Goal: Information Seeking & Learning: Learn about a topic

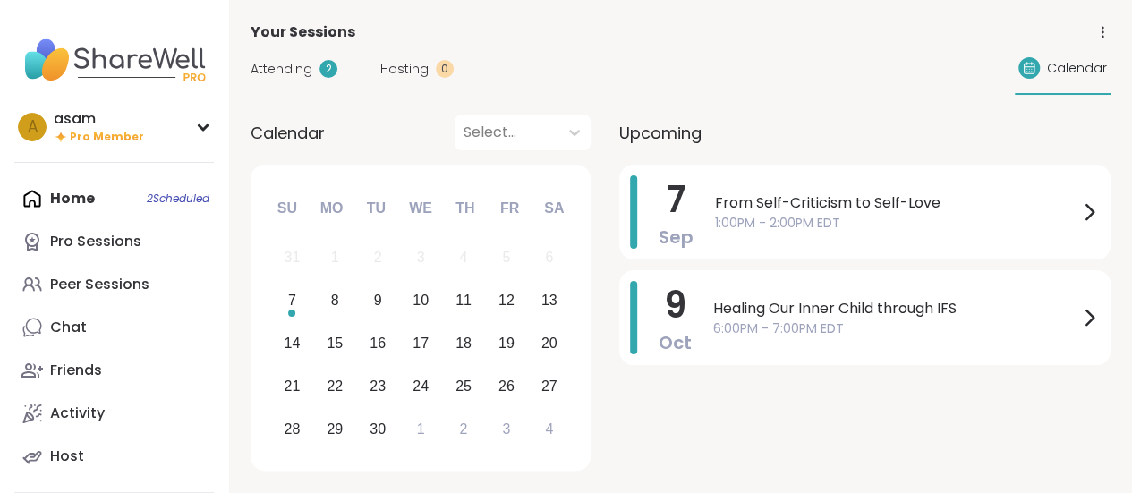
click at [298, 65] on span "Attending" at bounding box center [282, 69] width 62 height 19
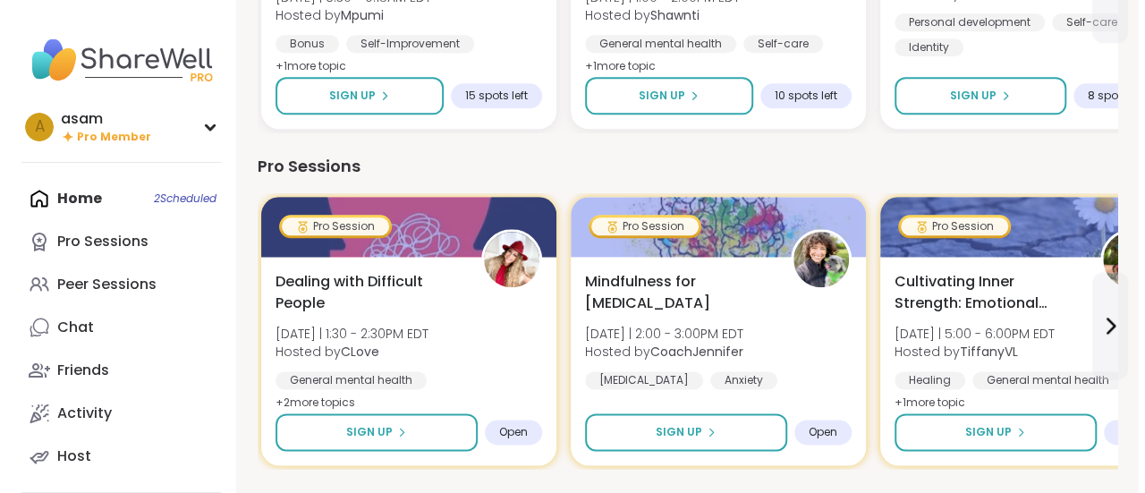
scroll to position [932, 0]
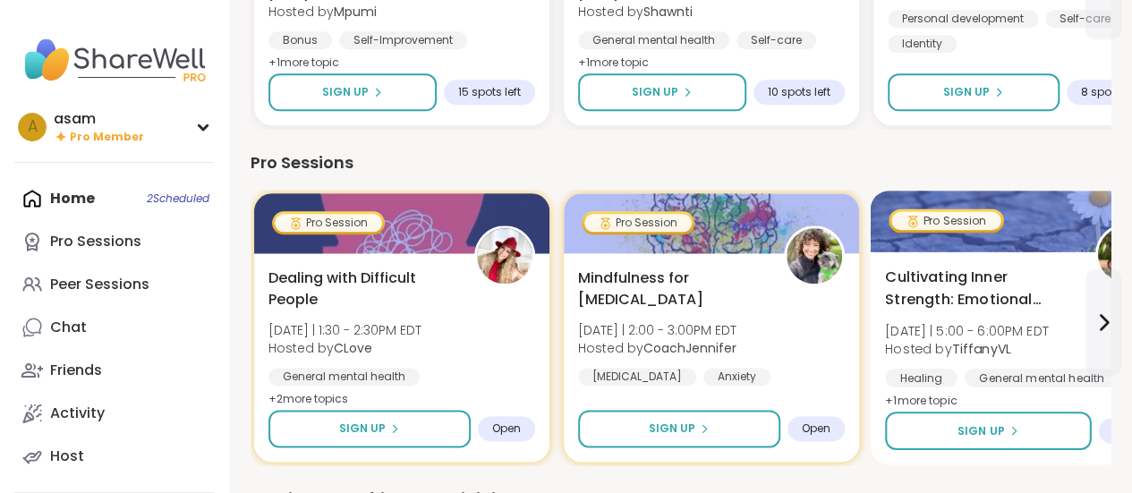
click at [984, 291] on span "Cultivating Inner Strength: Emotional Regulation" at bounding box center [980, 289] width 190 height 44
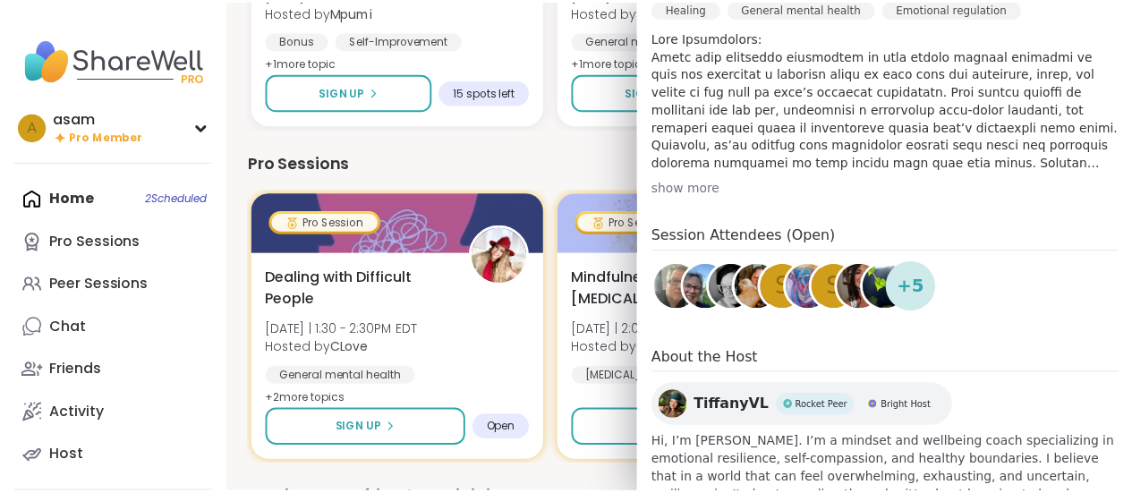
scroll to position [0, 0]
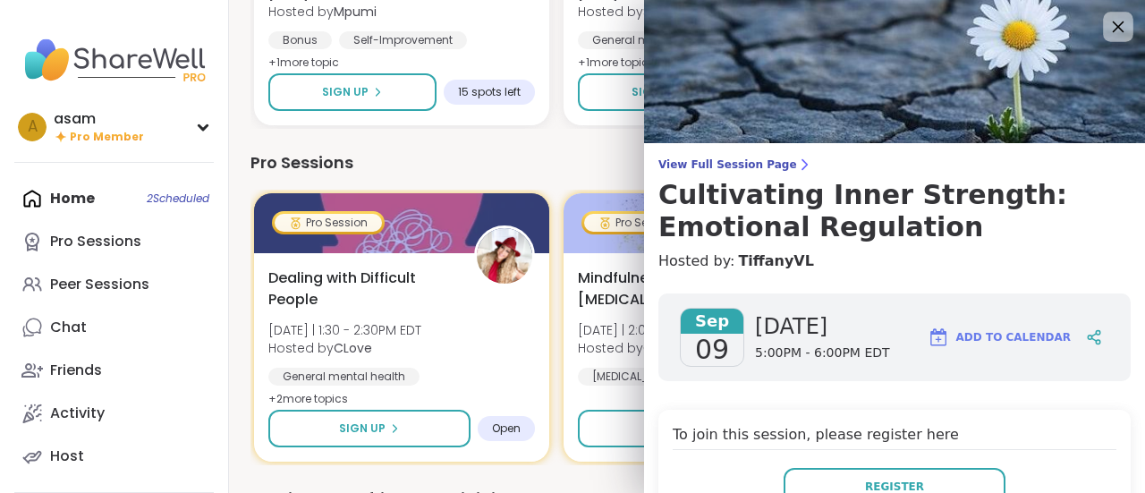
click at [1107, 27] on icon at bounding box center [1118, 26] width 22 height 22
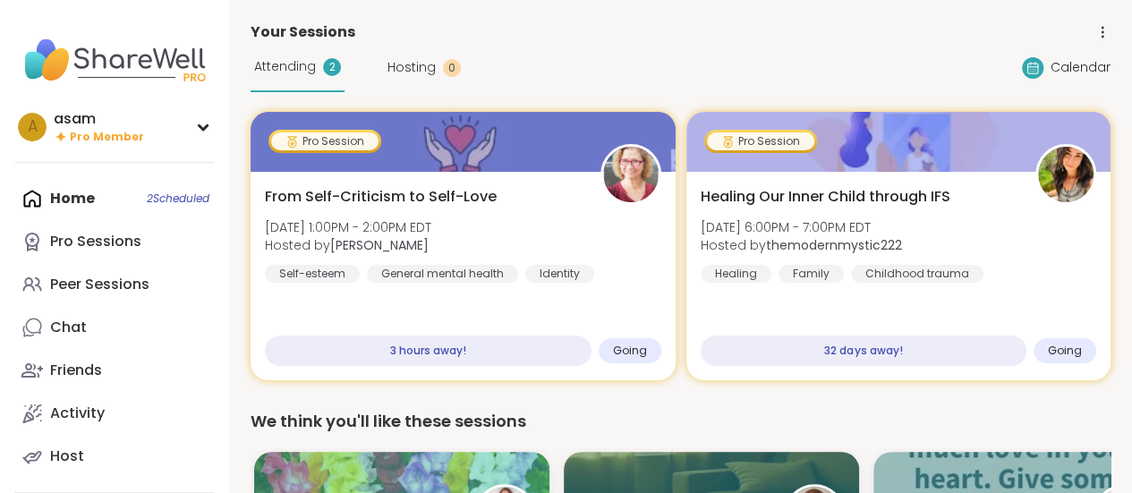
click at [73, 195] on div "Home 2 Scheduled Pro Sessions Peer Sessions Chat Friends Activity Host" at bounding box center [114, 327] width 200 height 301
drag, startPoint x: 1131, startPoint y: 65, endPoint x: 957, endPoint y: 24, distance: 178.4
click at [957, 24] on div "Your Sessions" at bounding box center [681, 31] width 860 height 21
click at [77, 204] on div "Home 2 Scheduled Pro Sessions Peer Sessions Chat Friends Activity Host" at bounding box center [114, 327] width 200 height 301
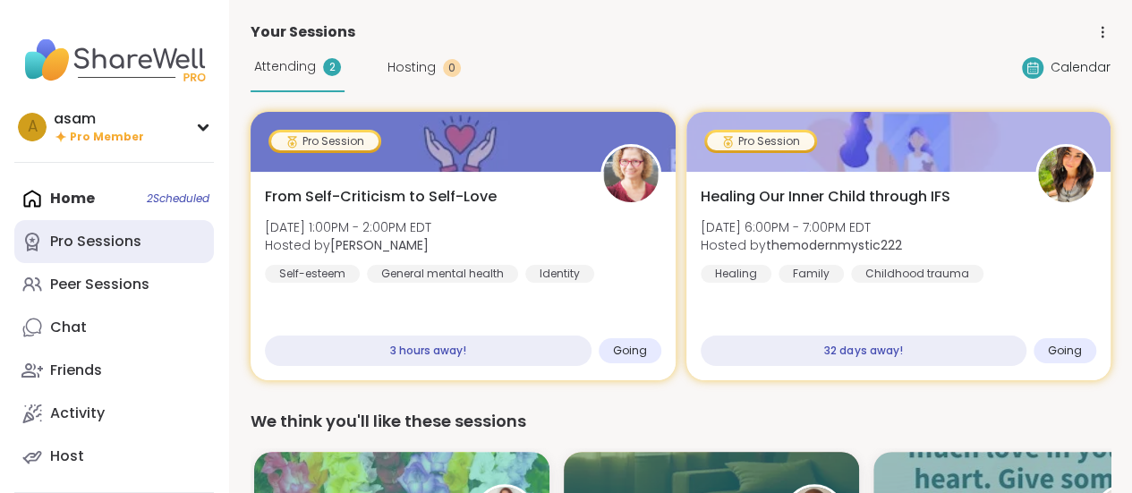
click at [124, 241] on div "Pro Sessions" at bounding box center [95, 242] width 91 height 20
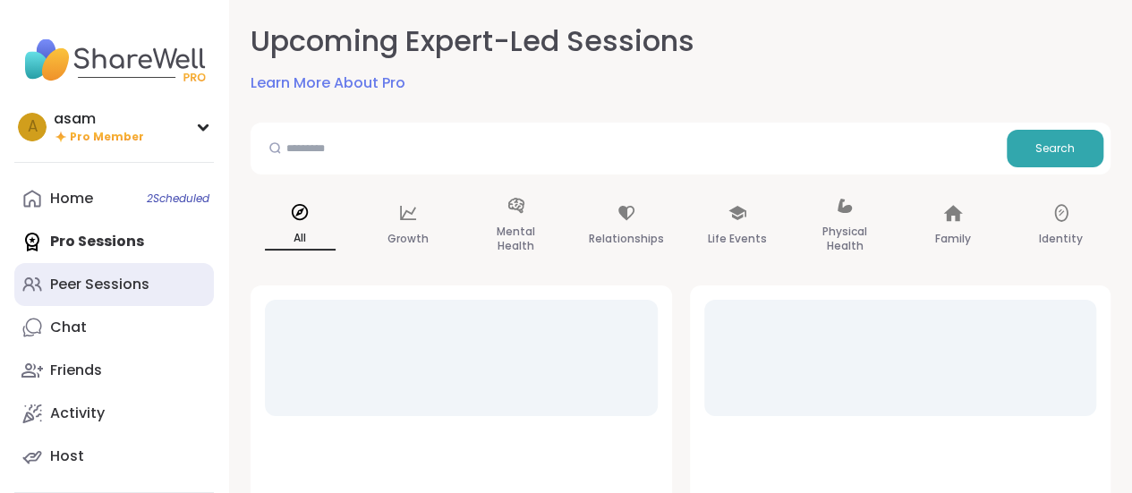
click at [123, 281] on div "Peer Sessions" at bounding box center [99, 285] width 99 height 20
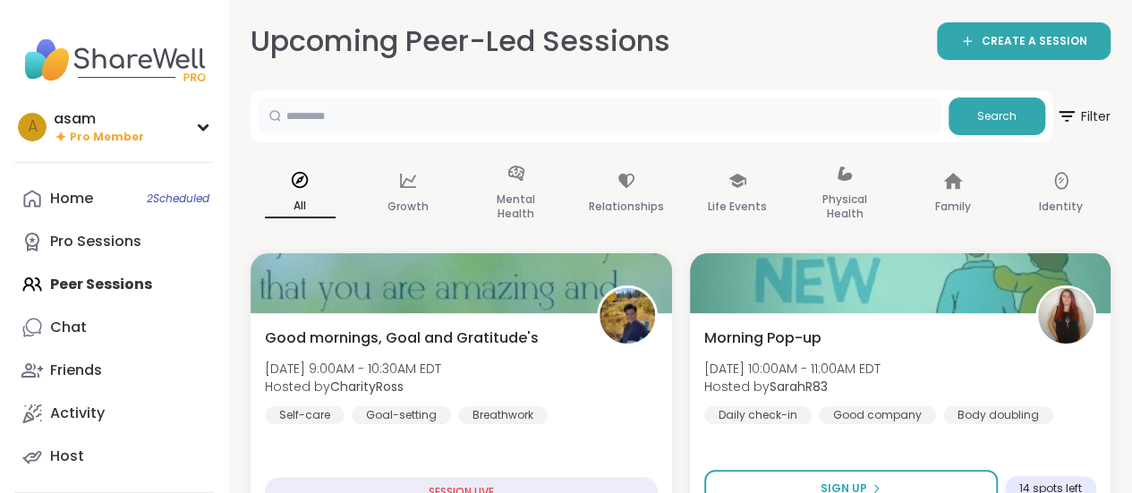
click at [622, 114] on input "text" at bounding box center [600, 116] width 684 height 36
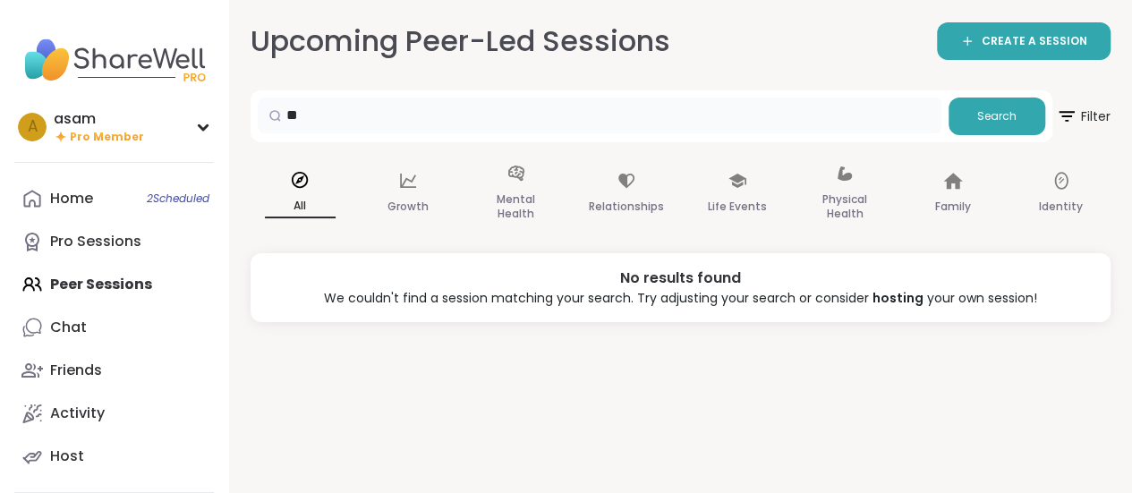
type input "**"
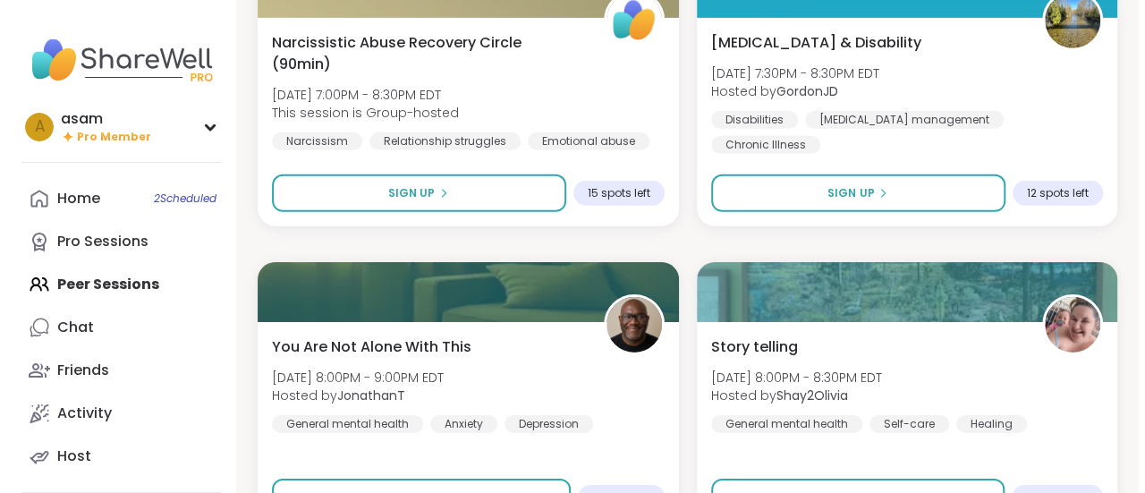
scroll to position [2767, 0]
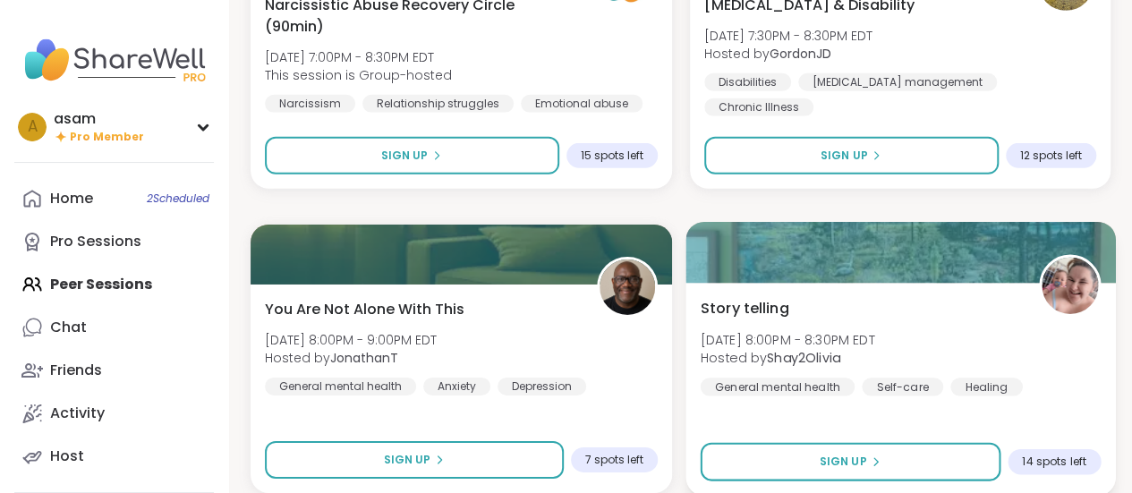
click at [787, 362] on b "Shay2Olivia" at bounding box center [803, 358] width 73 height 18
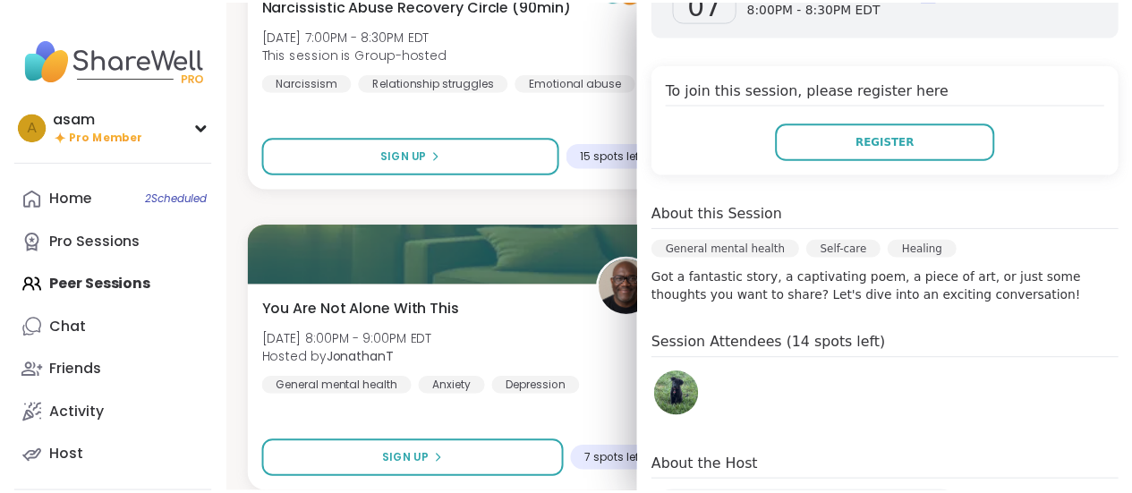
scroll to position [329, 0]
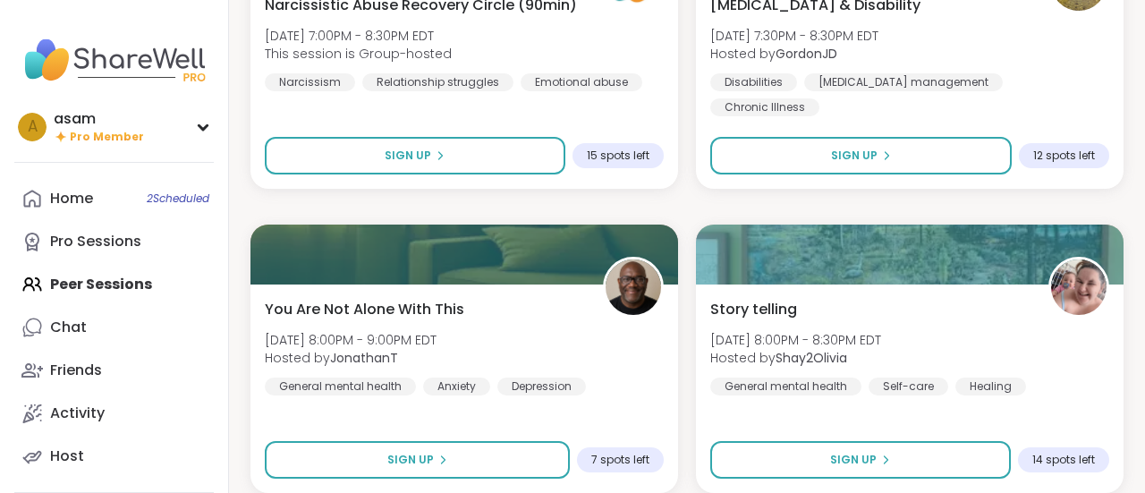
click at [177, 303] on div "Home 2 Scheduled Pro Sessions Peer Sessions Chat Friends Activity Host" at bounding box center [114, 327] width 200 height 301
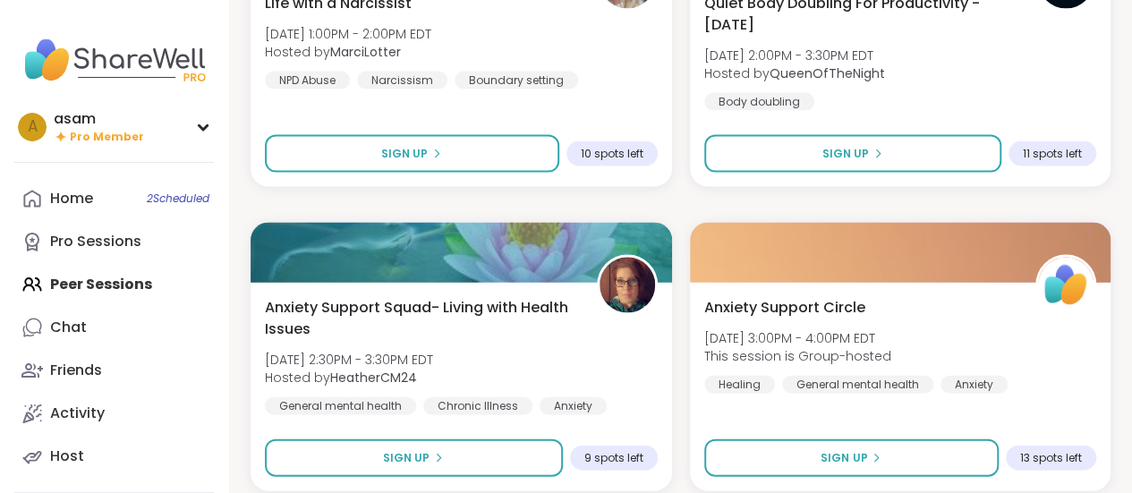
scroll to position [5273, 0]
